Goal: Navigation & Orientation: Find specific page/section

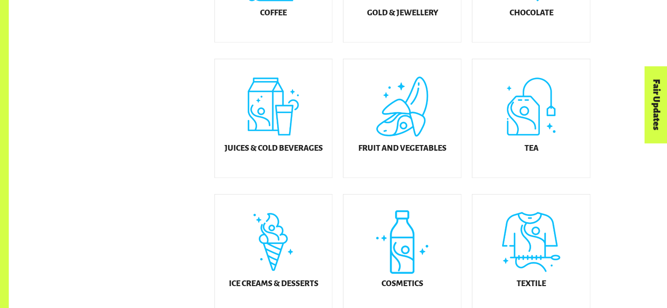
scroll to position [368, 0]
click at [383, 226] on div "Cosmetics" at bounding box center [402, 253] width 118 height 118
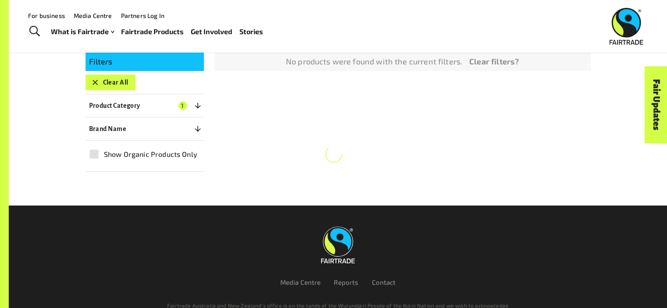
scroll to position [164, 0]
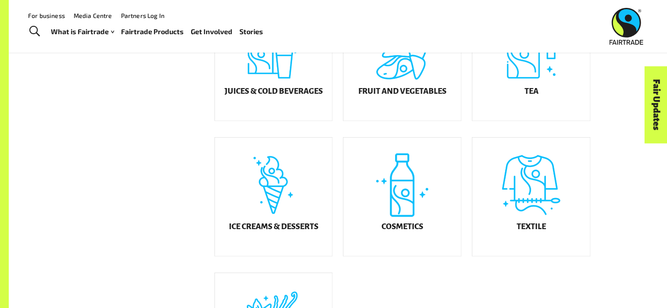
scroll to position [424, 0]
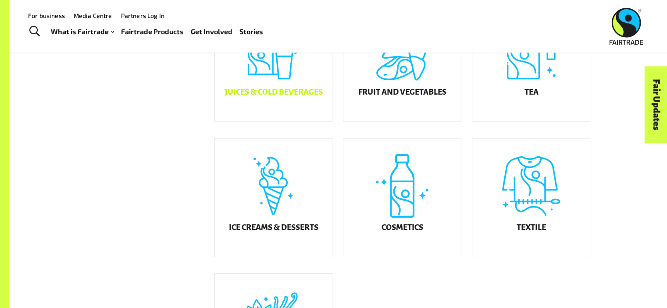
click at [295, 87] on div "Juices & Cold Beverages" at bounding box center [274, 62] width 118 height 118
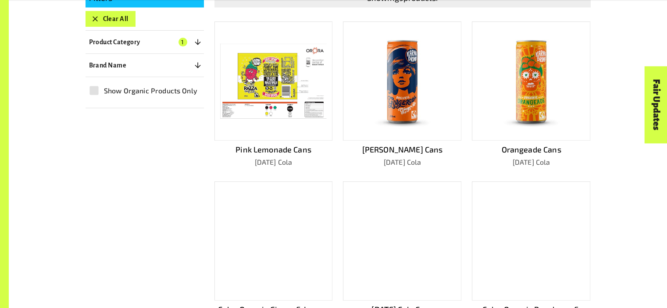
scroll to position [261, 0]
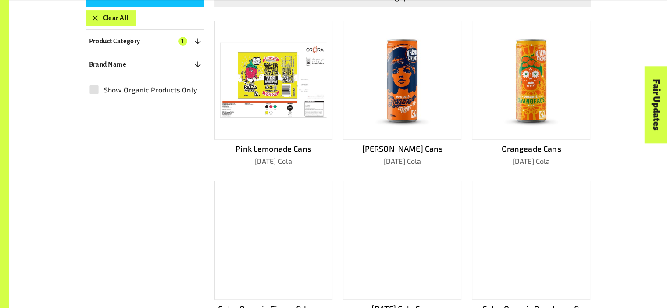
click at [263, 65] on img at bounding box center [274, 80] width 106 height 75
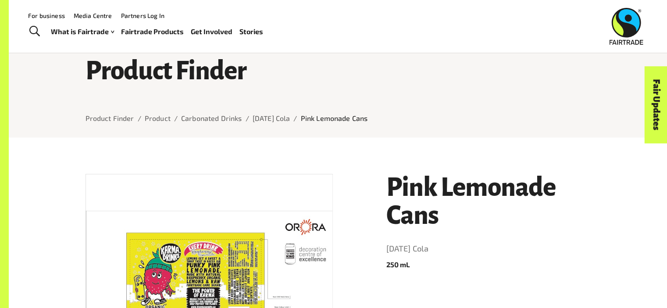
scroll to position [25, 0]
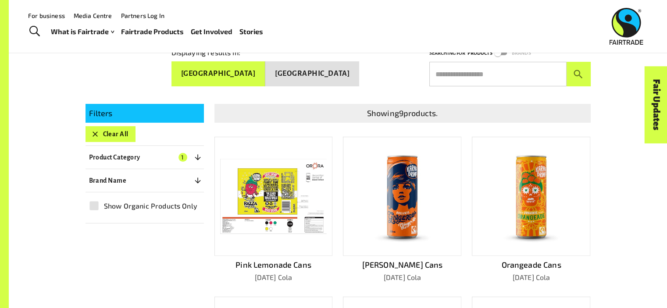
scroll to position [144, 0]
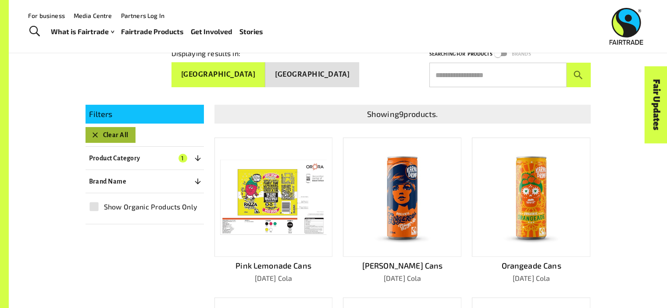
click at [91, 135] on icon "button" at bounding box center [95, 135] width 9 height 9
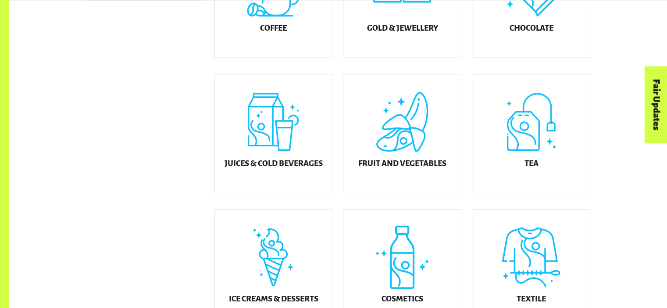
scroll to position [353, 0]
click at [283, 143] on div "Juices & Cold Beverages" at bounding box center [274, 133] width 118 height 118
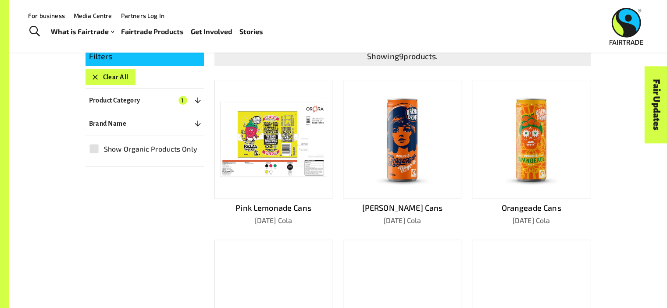
scroll to position [164, 0]
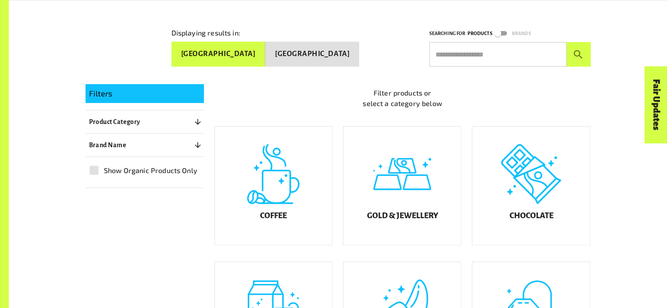
scroll to position [353, 0]
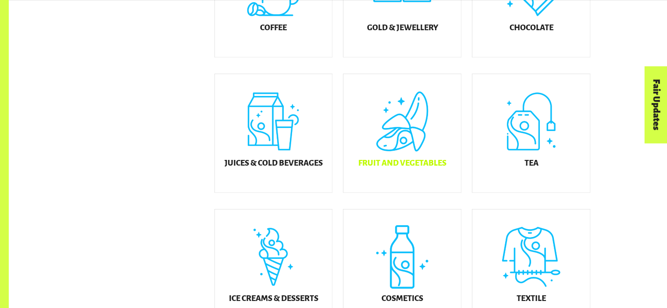
click at [405, 147] on div "Fruit and Vegetables" at bounding box center [402, 133] width 118 height 118
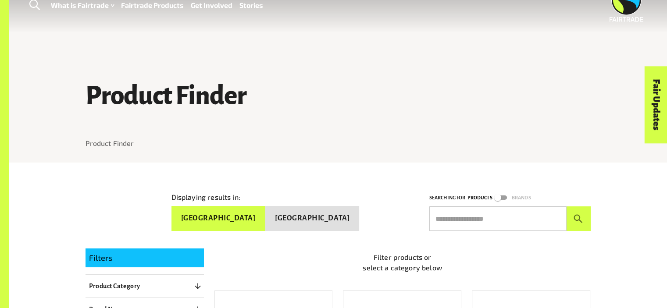
scroll to position [240, 0]
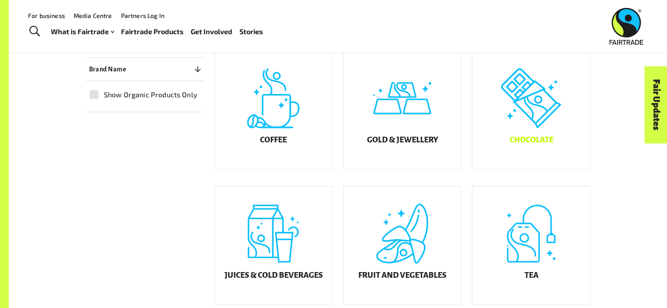
click at [546, 105] on div "Chocolate" at bounding box center [531, 110] width 118 height 118
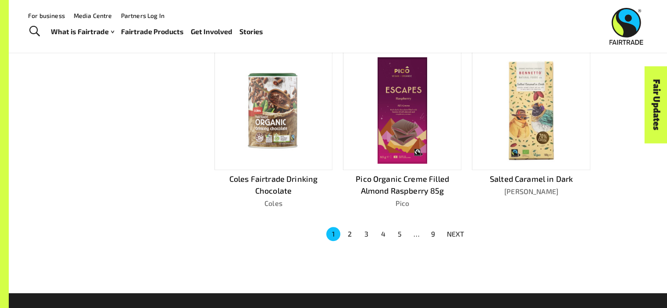
scroll to position [563, 0]
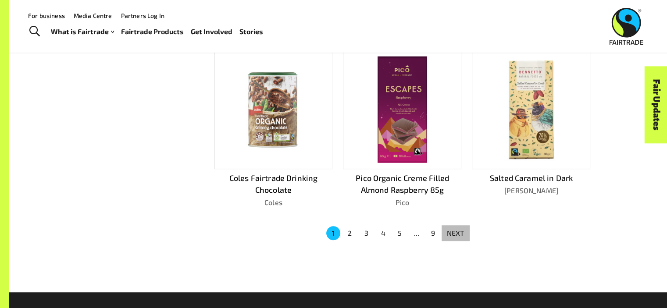
click at [453, 234] on p "NEXT" at bounding box center [456, 233] width 18 height 11
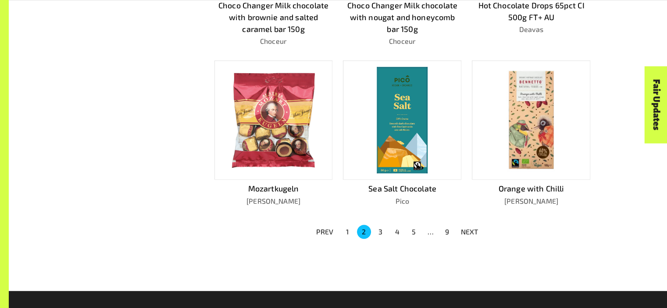
scroll to position [577, 0]
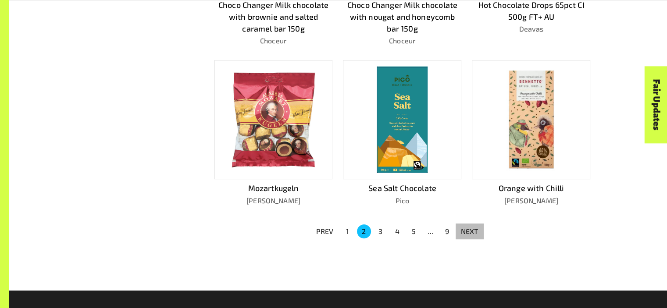
click at [464, 231] on p "NEXT" at bounding box center [470, 231] width 18 height 11
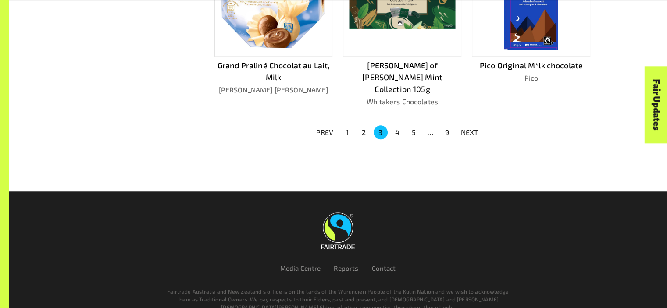
scroll to position [718, 0]
